Goal: Navigation & Orientation: Find specific page/section

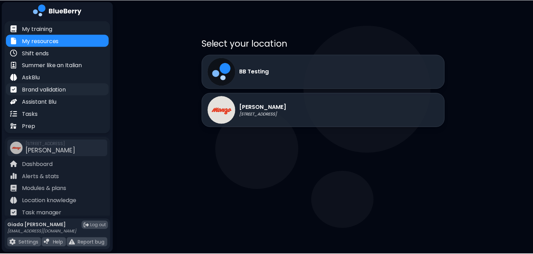
scroll to position [13, 0]
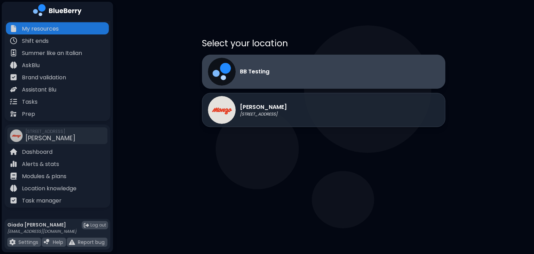
click at [290, 71] on div "BB Testing" at bounding box center [324, 72] width 244 height 34
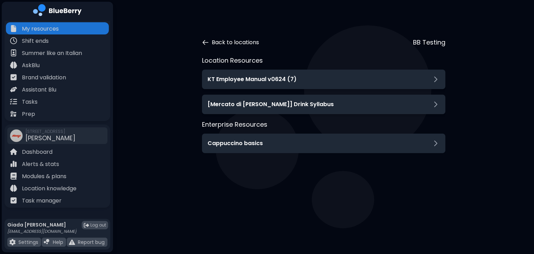
click at [207, 41] on icon at bounding box center [205, 42] width 7 height 7
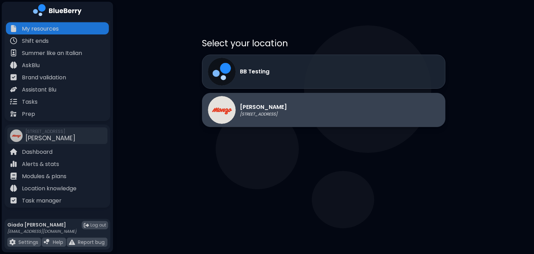
click at [263, 107] on p "[PERSON_NAME]" at bounding box center [263, 107] width 47 height 8
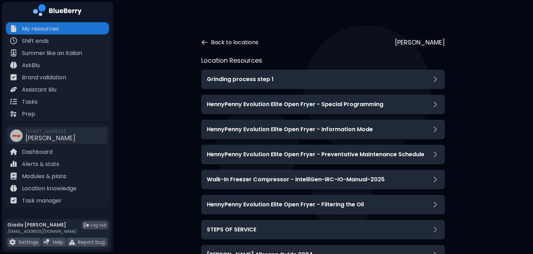
click at [202, 43] on icon at bounding box center [204, 42] width 7 height 7
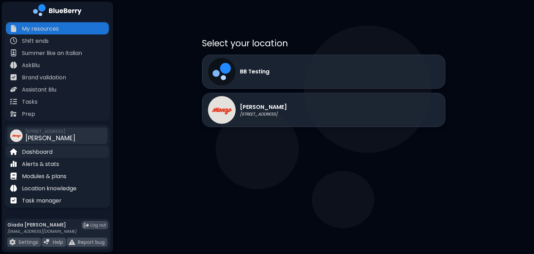
click at [56, 151] on div "Dashboard" at bounding box center [57, 151] width 103 height 12
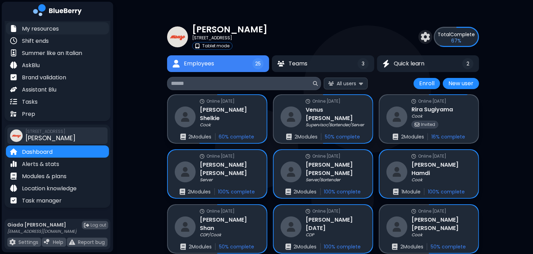
click at [48, 27] on p "My resources" at bounding box center [40, 29] width 37 height 8
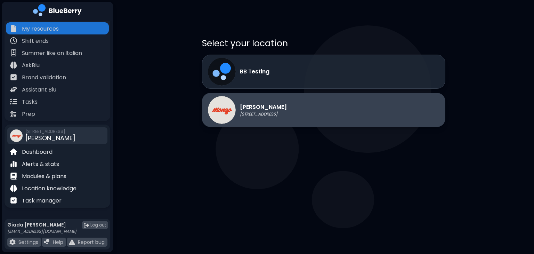
click at [257, 114] on p "[STREET_ADDRESS]" at bounding box center [263, 114] width 47 height 6
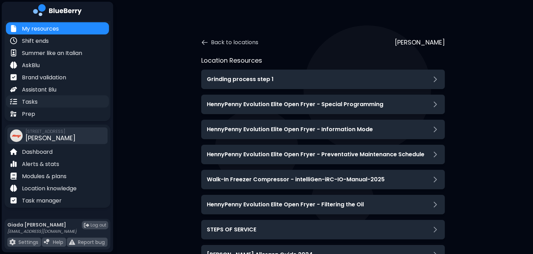
click at [54, 98] on div "Tasks" at bounding box center [57, 101] width 103 height 12
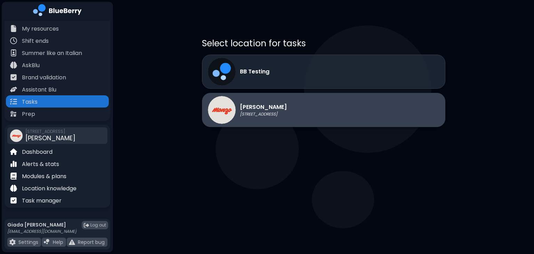
click at [307, 121] on div "[PERSON_NAME] [STREET_ADDRESS]" at bounding box center [324, 110] width 244 height 34
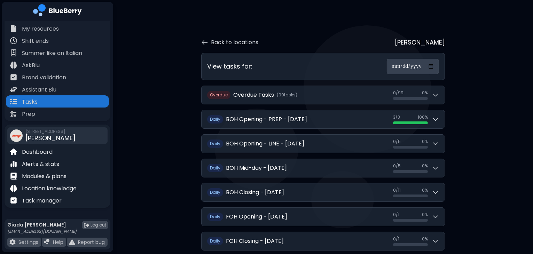
click at [187, 109] on div "**********" at bounding box center [323, 252] width 312 height 457
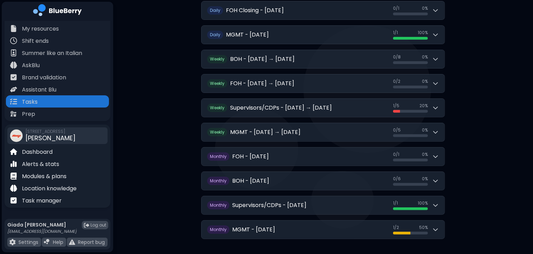
scroll to position [231, 0]
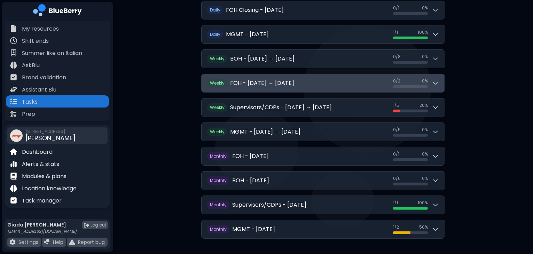
click at [294, 84] on button "Weekly FOH - [DATE] → [DATE] 0 / 2 0 / 2 0 %" at bounding box center [322, 83] width 243 height 18
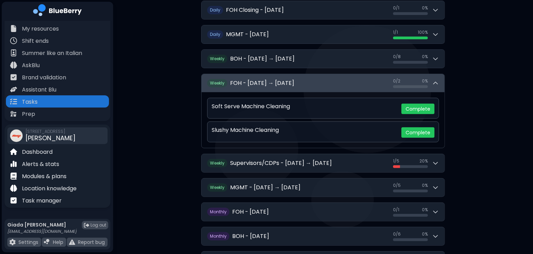
click at [294, 84] on button "Weekly FOH - [DATE] → [DATE] 0 / 2 0 / 2 0 %" at bounding box center [322, 83] width 243 height 18
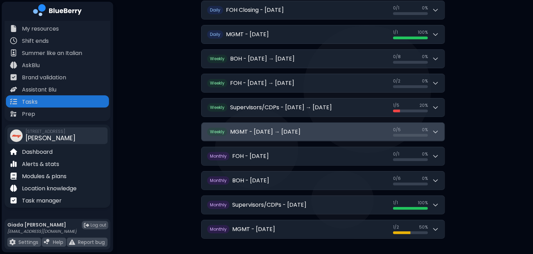
click at [316, 126] on button "Weekly MGMT - [DATE] → [DATE] 0 / 5 0 / 5 0 %" at bounding box center [322, 132] width 243 height 18
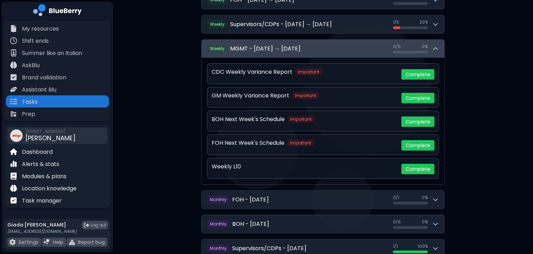
scroll to position [315, 0]
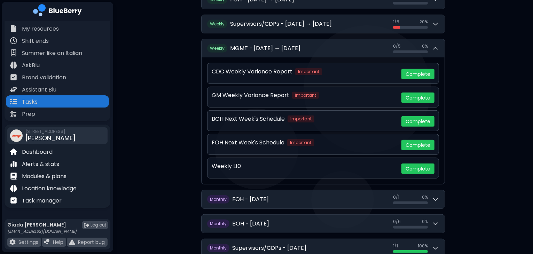
click at [369, 96] on div "GM Weekly Variance Report Important" at bounding box center [304, 95] width 184 height 8
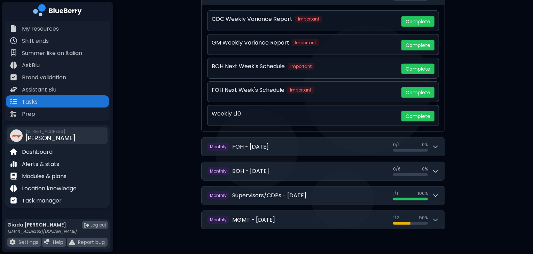
scroll to position [367, 0]
click at [83, 172] on div "Modules & plans" at bounding box center [57, 176] width 103 height 12
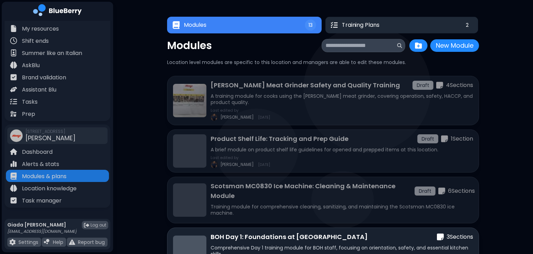
click at [386, 26] on button "Training Plans 2" at bounding box center [401, 25] width 153 height 16
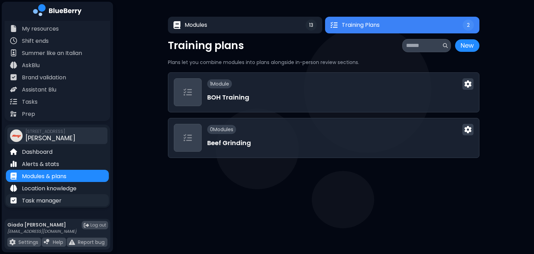
click at [54, 199] on p "Task manager" at bounding box center [42, 201] width 40 height 8
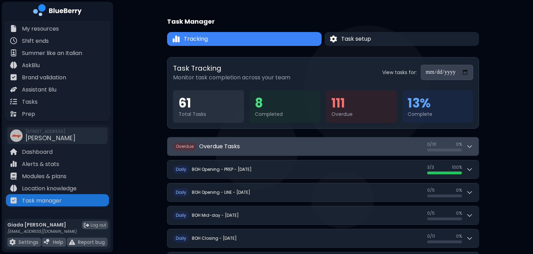
click at [294, 146] on button "O verdue Overdue Tasks 0 / 111 0 / 111 0 %" at bounding box center [322, 146] width 311 height 18
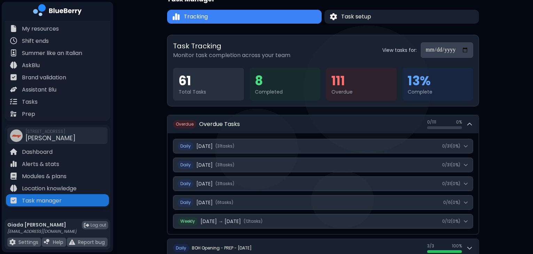
scroll to position [10, 0]
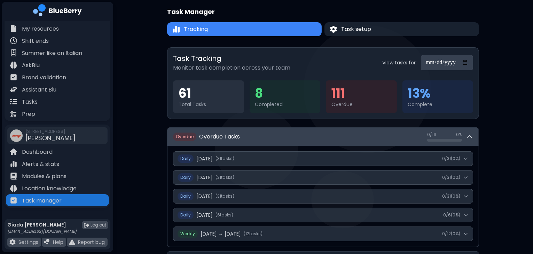
click at [273, 142] on button "O verdue Overdue Tasks 0 / 111 0 / 111 0 %" at bounding box center [322, 137] width 311 height 18
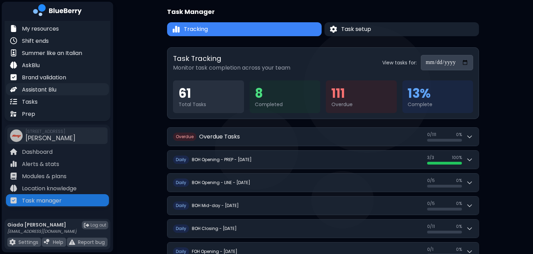
click at [71, 87] on div "Assistant Blu" at bounding box center [57, 89] width 103 height 12
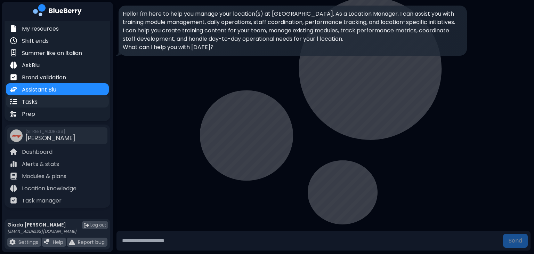
click at [41, 103] on div "Tasks" at bounding box center [57, 101] width 103 height 12
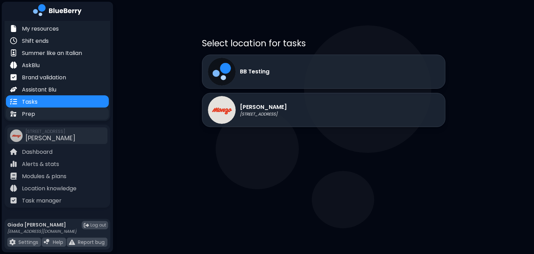
click at [39, 117] on div "Prep" at bounding box center [57, 114] width 103 height 12
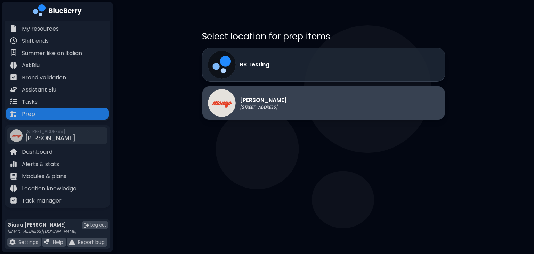
click at [262, 102] on p "[PERSON_NAME]" at bounding box center [263, 100] width 47 height 8
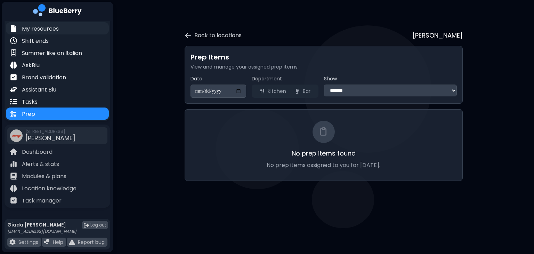
click at [43, 30] on p "My resources" at bounding box center [40, 29] width 37 height 8
